Goal: Find specific page/section: Find specific page/section

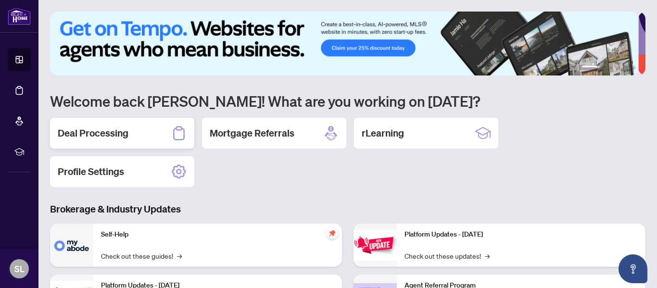
click at [94, 127] on h2 "Deal Processing" at bounding box center [93, 132] width 71 height 13
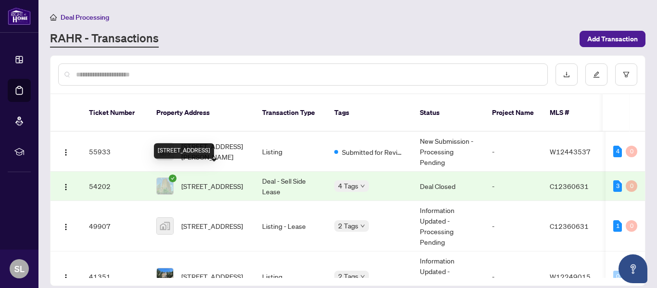
click at [211, 181] on span "[STREET_ADDRESS]" at bounding box center [212, 186] width 62 height 11
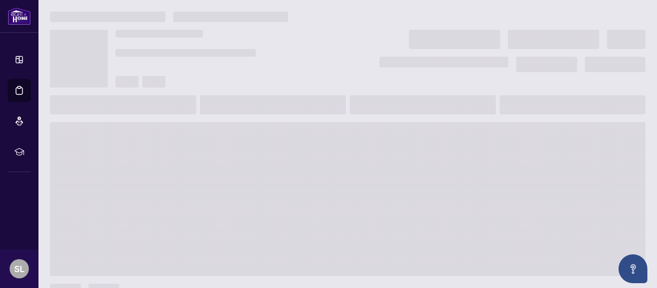
click at [211, 172] on span at bounding box center [347, 199] width 595 height 154
